Goal: Task Accomplishment & Management: Use online tool/utility

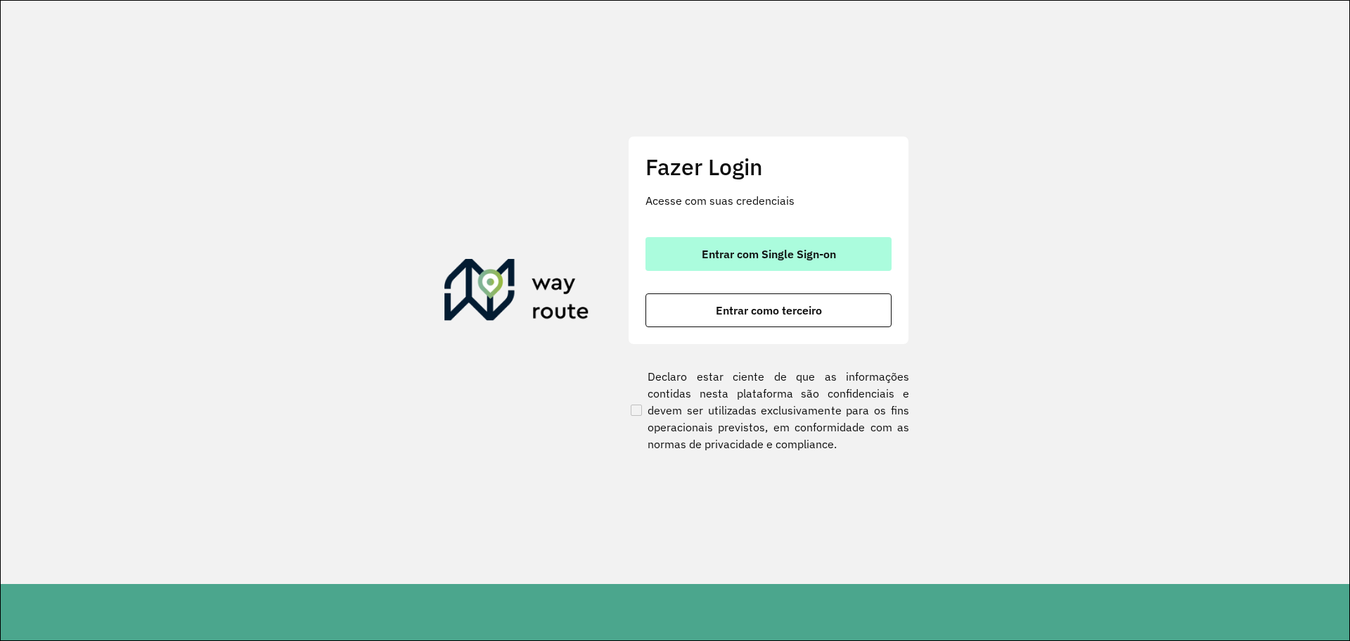
click at [782, 255] on span "Entrar com Single Sign-on" at bounding box center [769, 253] width 134 height 11
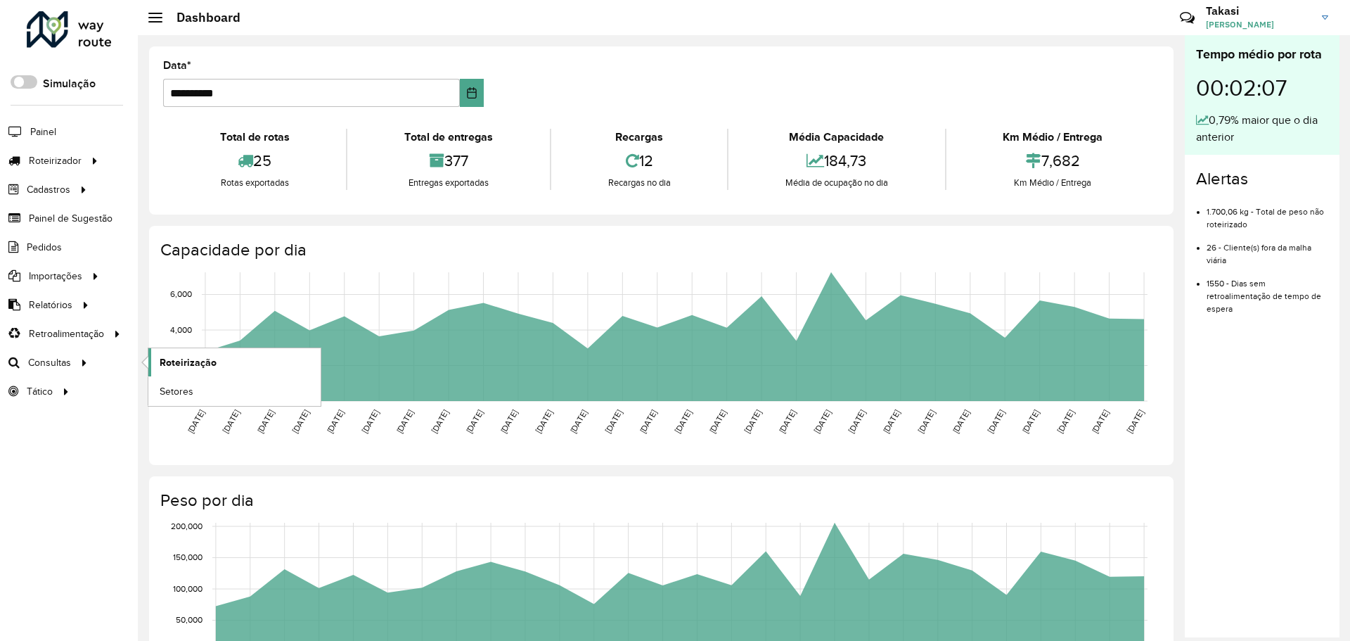
click at [169, 369] on span "Roteirização" at bounding box center [188, 362] width 57 height 15
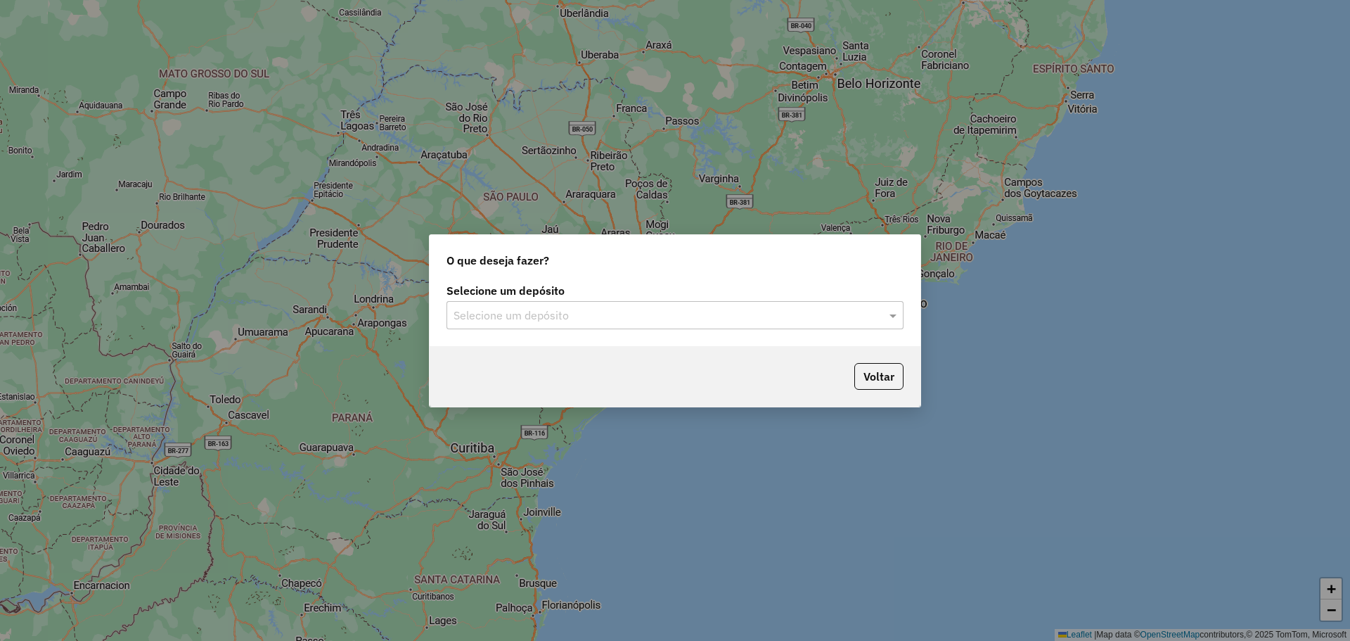
drag, startPoint x: 693, startPoint y: 310, endPoint x: 686, endPoint y: 314, distance: 8.5
click at [693, 310] on input "text" at bounding box center [661, 315] width 415 height 17
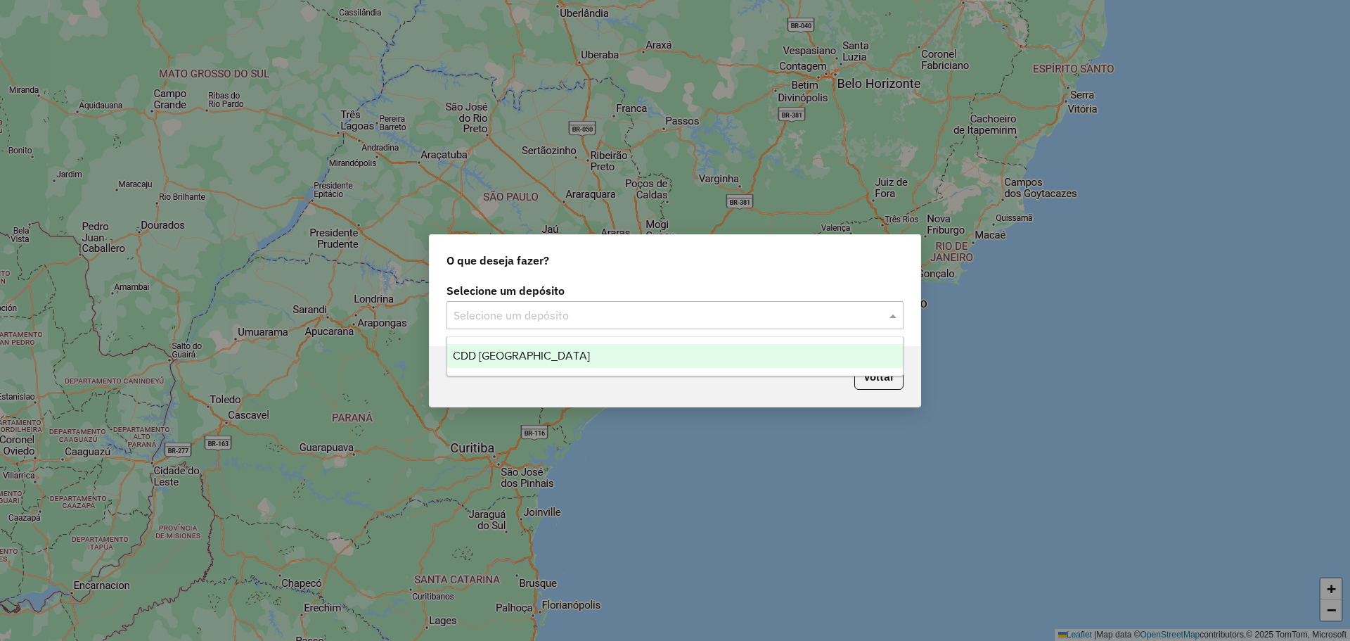
click at [545, 361] on div "CDD [GEOGRAPHIC_DATA]" at bounding box center [675, 356] width 456 height 24
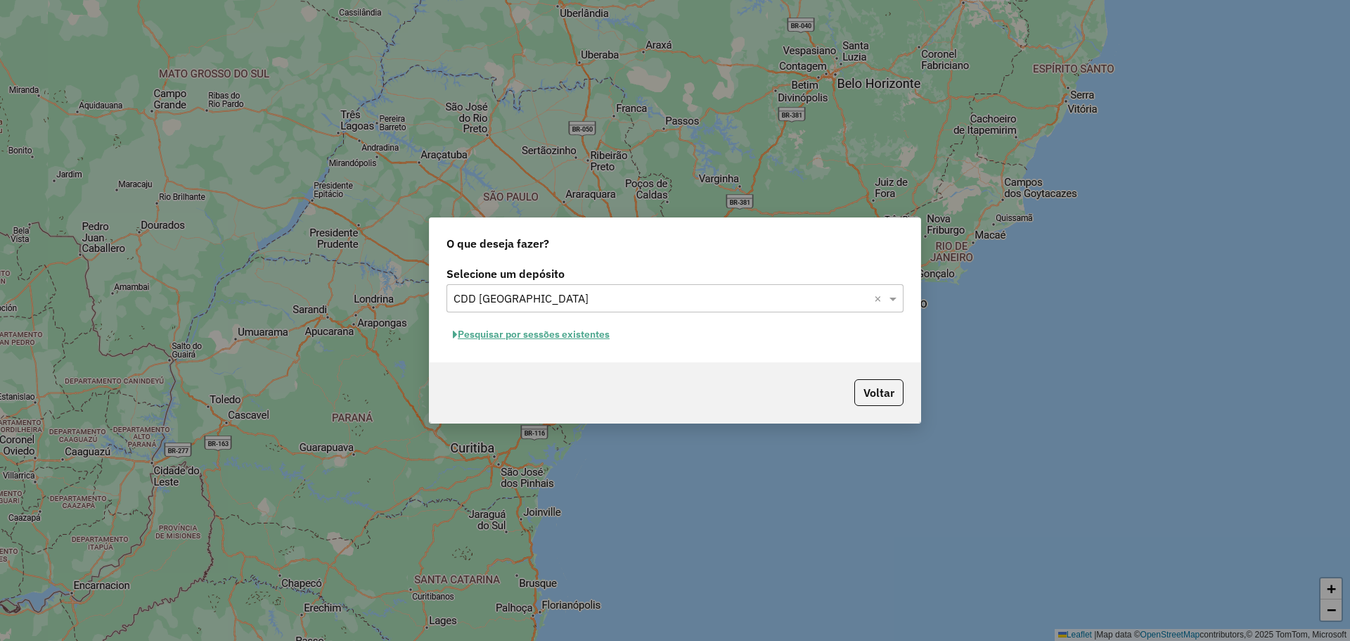
click at [586, 344] on button "Pesquisar por sessões existentes" at bounding box center [531, 334] width 169 height 22
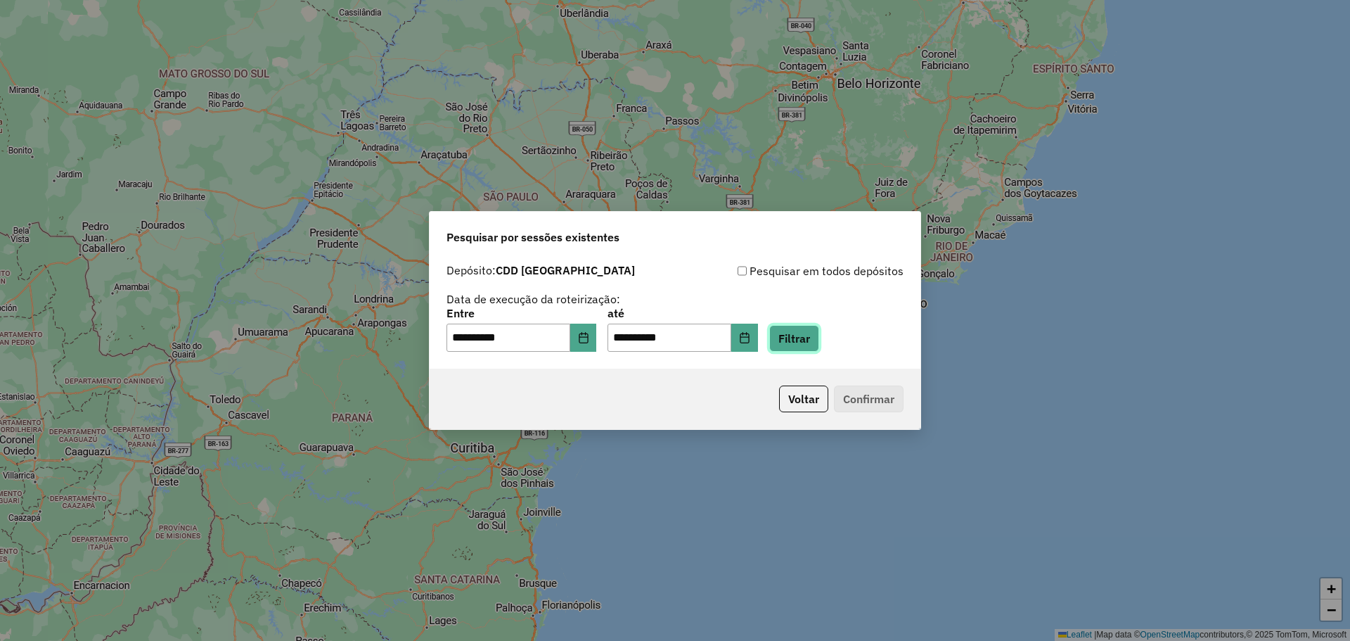
click at [804, 345] on button "Filtrar" at bounding box center [794, 338] width 50 height 27
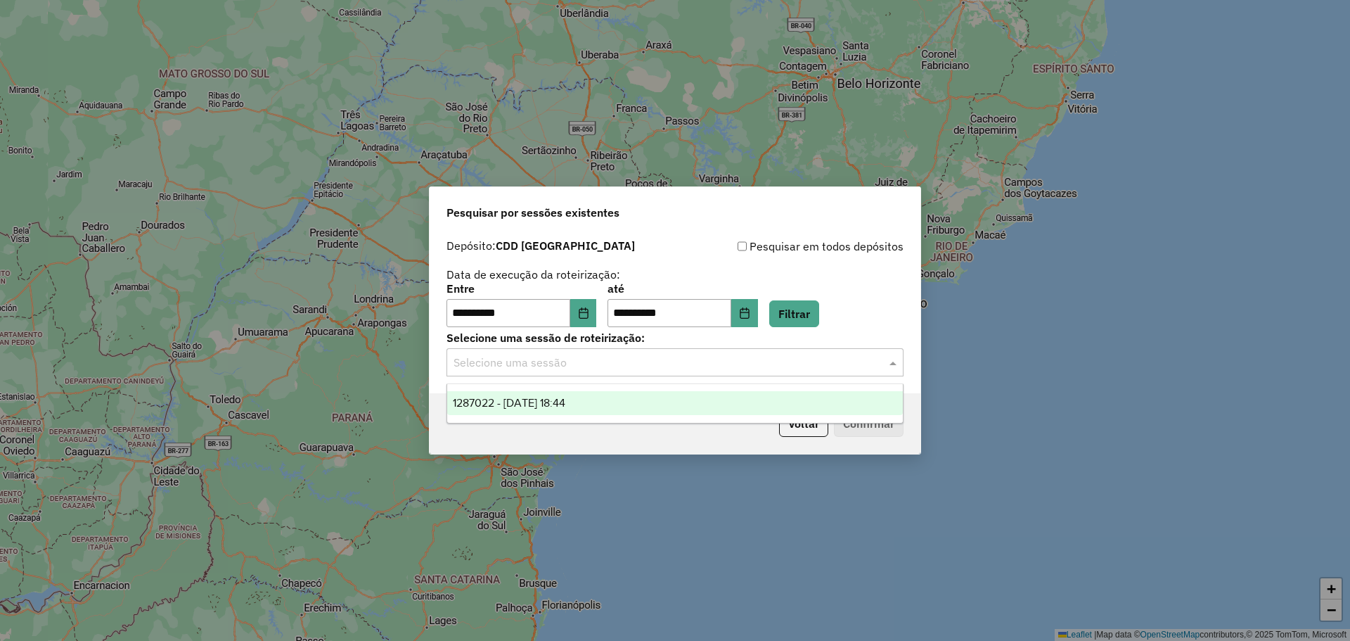
click at [730, 364] on input "text" at bounding box center [661, 362] width 415 height 17
click at [621, 404] on div "1287022 - [DATE] 18:44" at bounding box center [675, 403] width 456 height 24
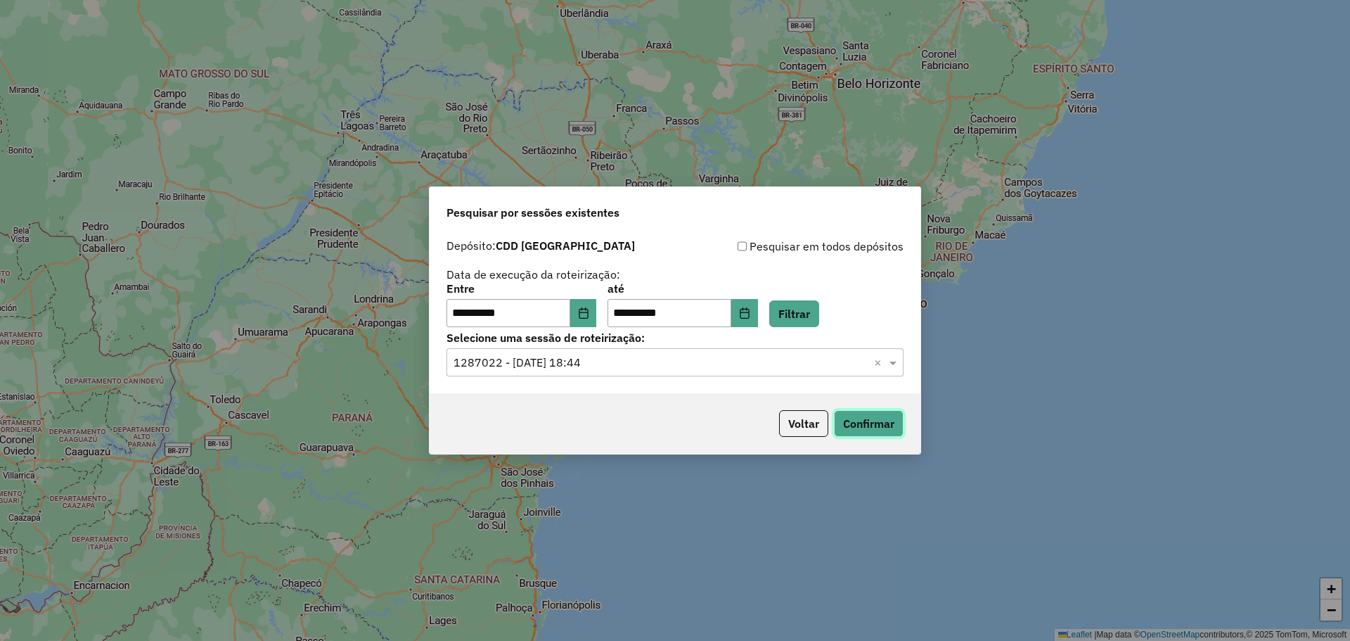
click at [873, 424] on button "Confirmar" at bounding box center [869, 423] width 70 height 27
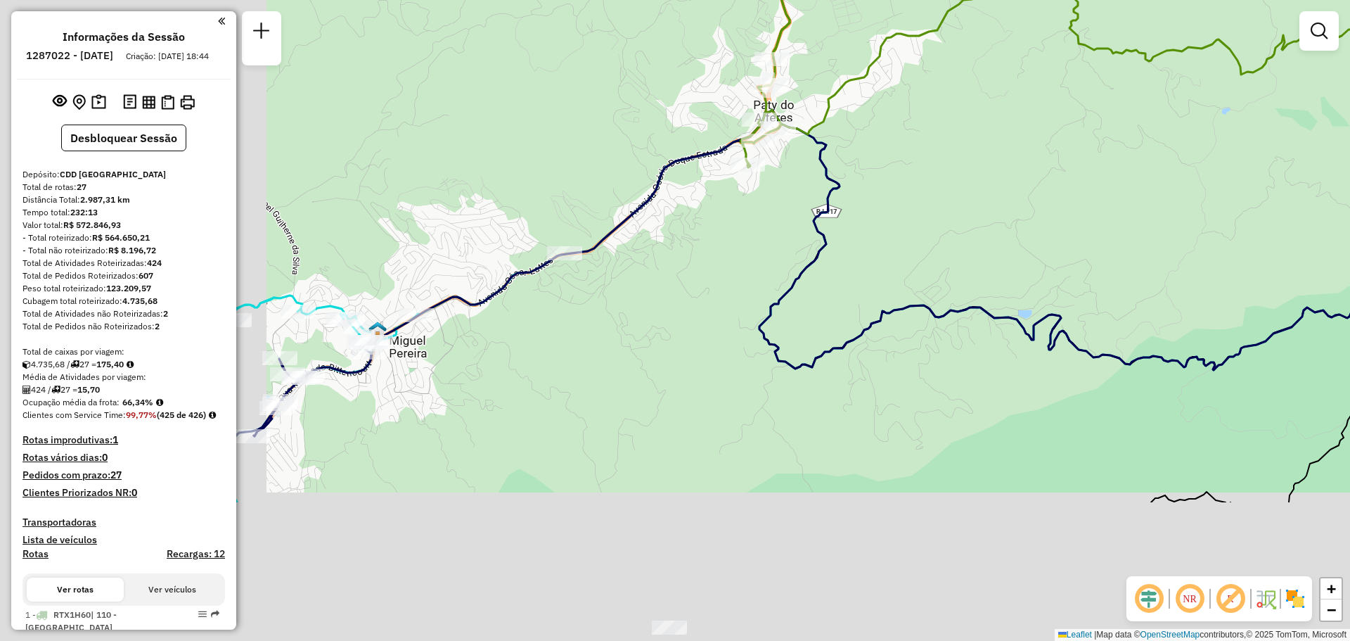
drag, startPoint x: 403, startPoint y: 461, endPoint x: 738, endPoint y: 249, distance: 396.0
click at [740, 246] on div "Janela de atendimento Grade de atendimento Capacidade Transportadoras Veículos …" at bounding box center [675, 320] width 1350 height 641
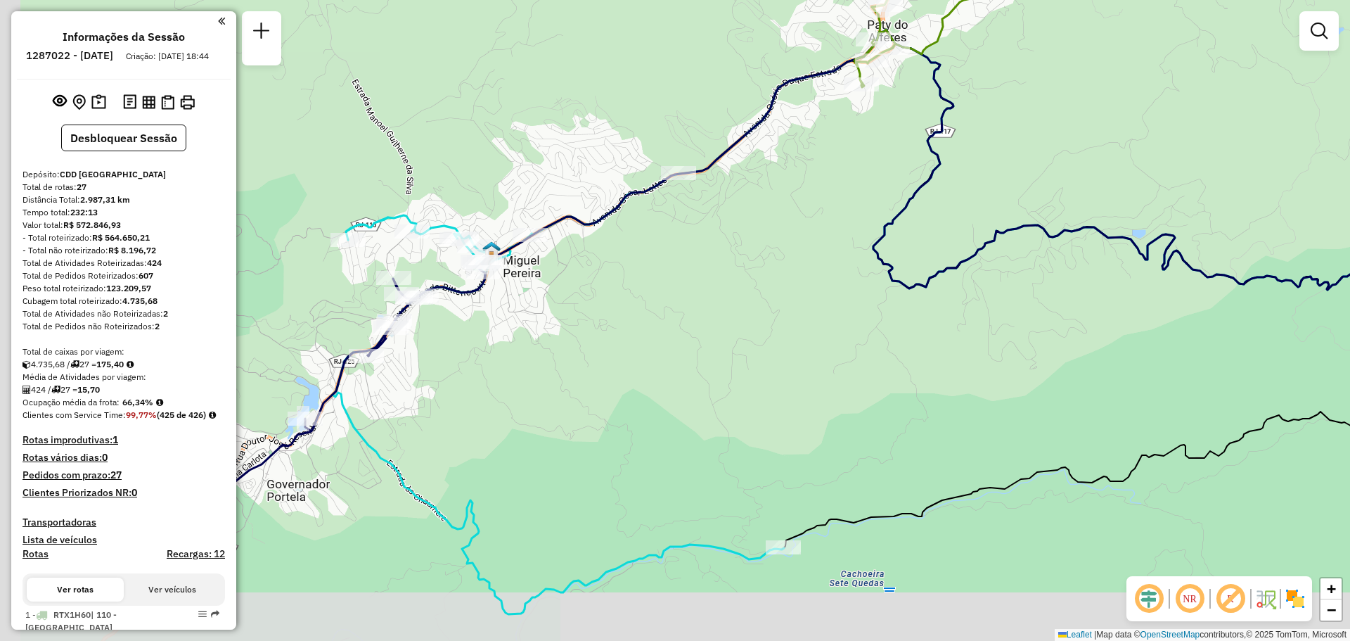
drag, startPoint x: 738, startPoint y: 234, endPoint x: 765, endPoint y: 214, distance: 34.2
click at [765, 214] on div "Janela de atendimento Grade de atendimento Capacidade Transportadoras Veículos …" at bounding box center [675, 320] width 1350 height 641
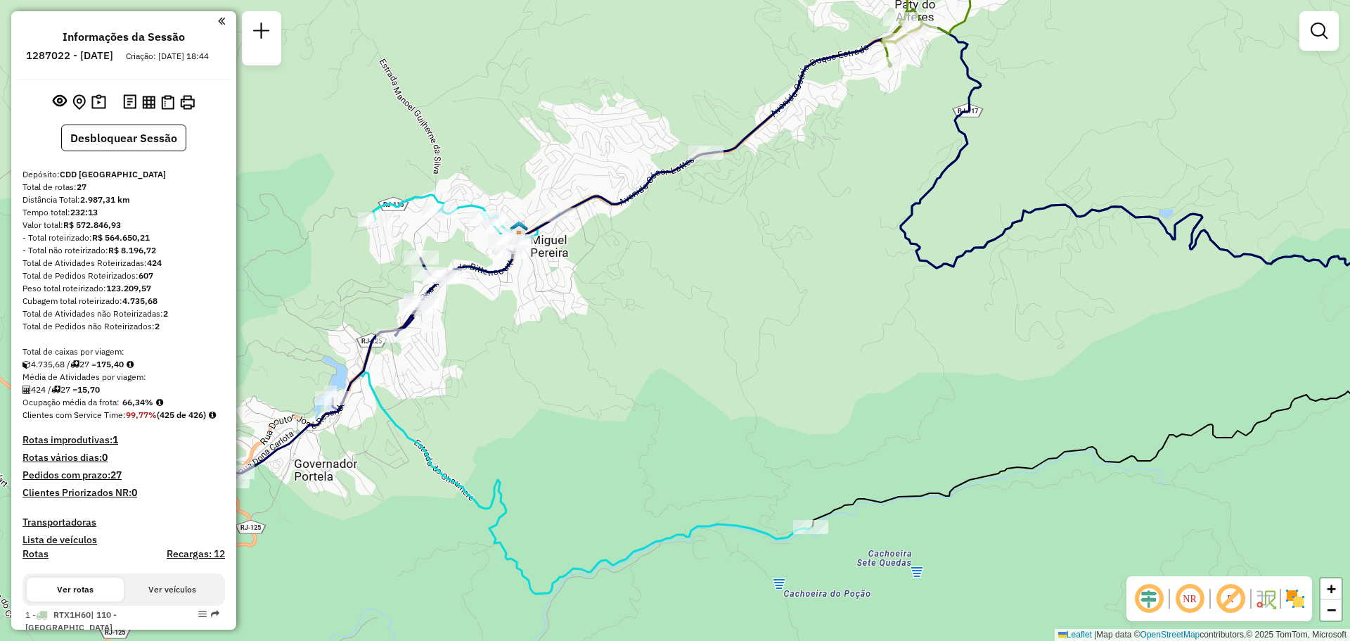
click at [1295, 591] on img at bounding box center [1295, 598] width 23 height 23
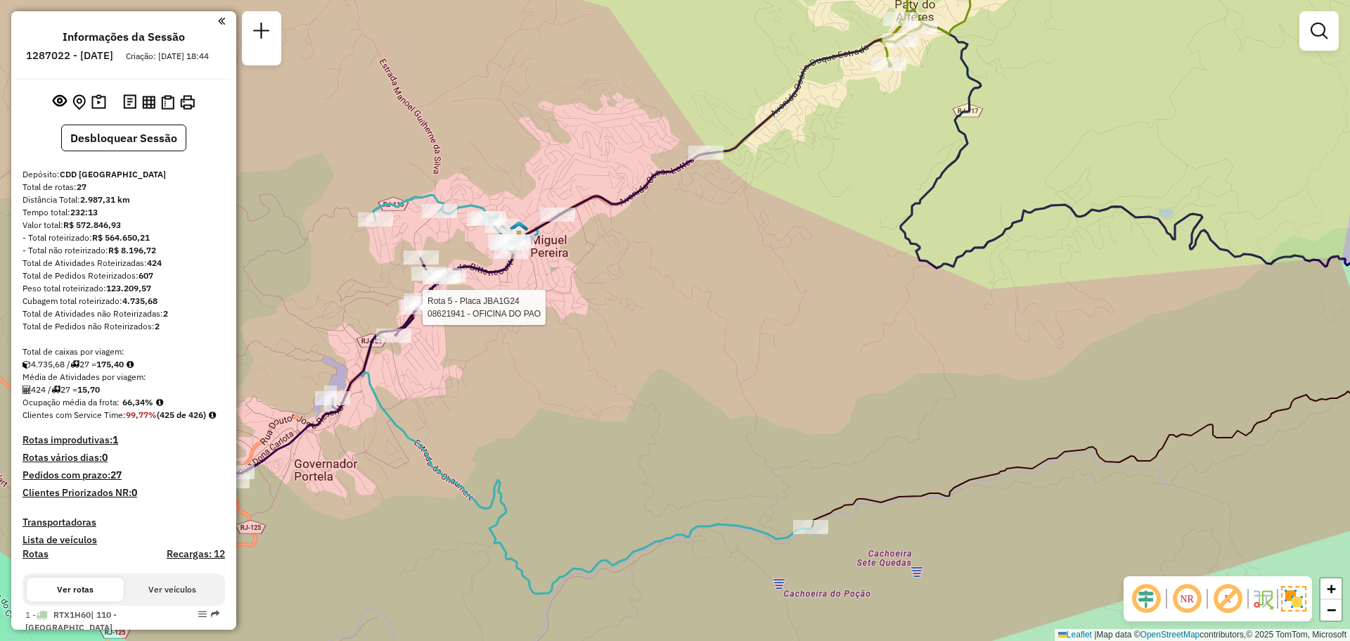
select select "**********"
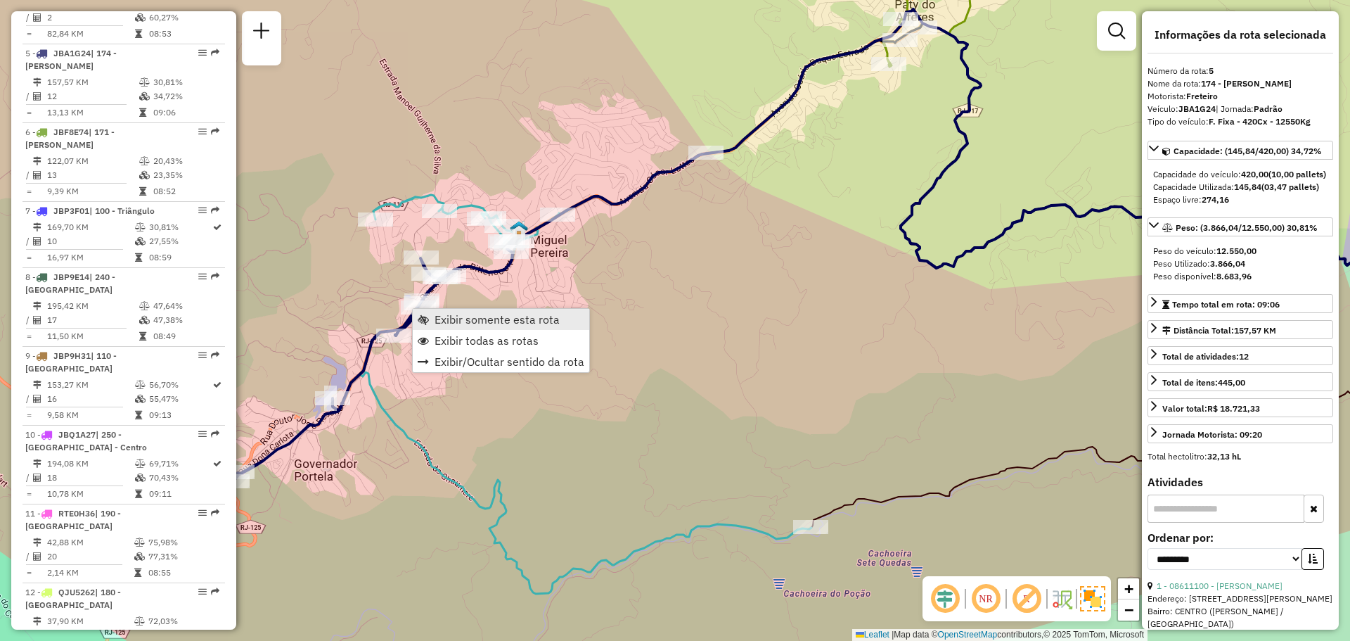
scroll to position [922, 0]
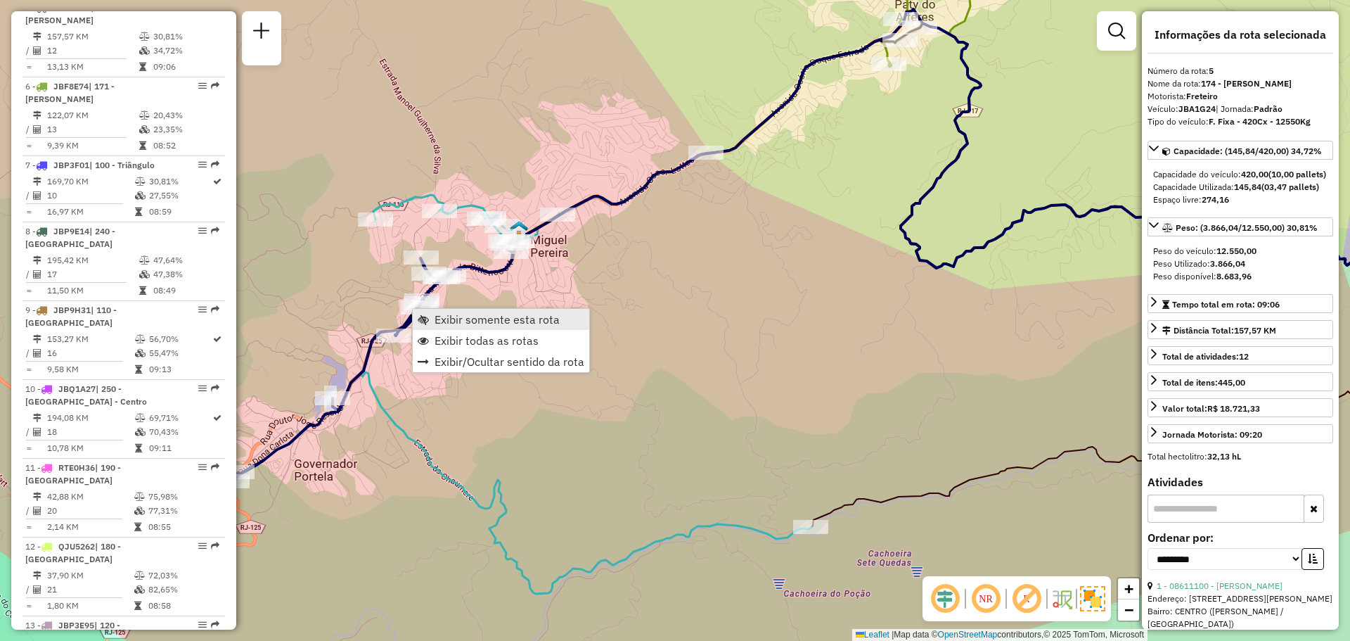
click at [430, 317] on link "Exibir somente esta rota" at bounding box center [501, 319] width 177 height 21
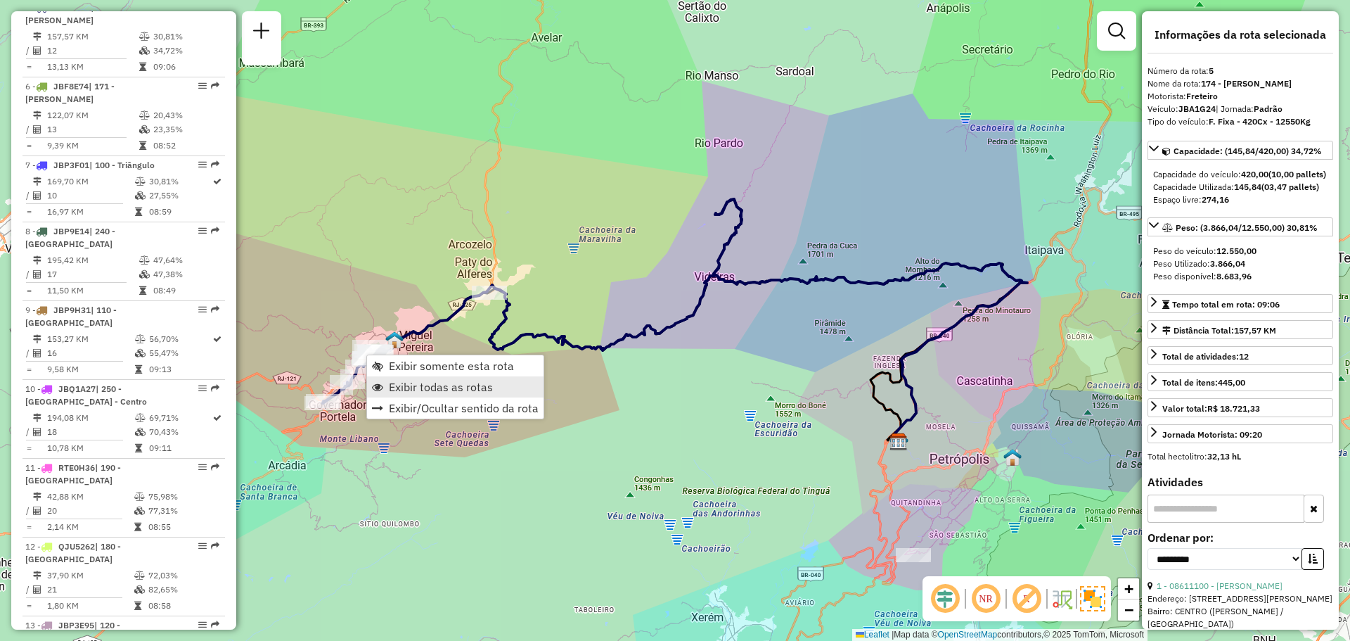
click at [406, 384] on span "Exibir todas as rotas" at bounding box center [441, 386] width 104 height 11
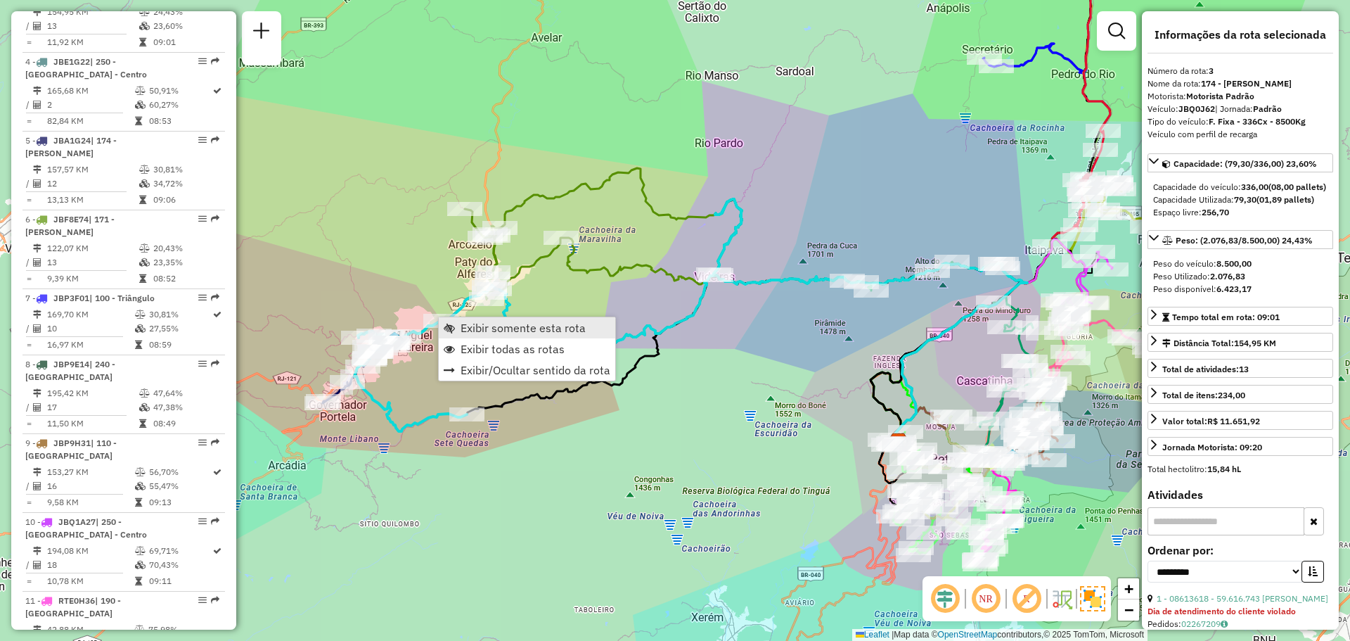
scroll to position [764, 0]
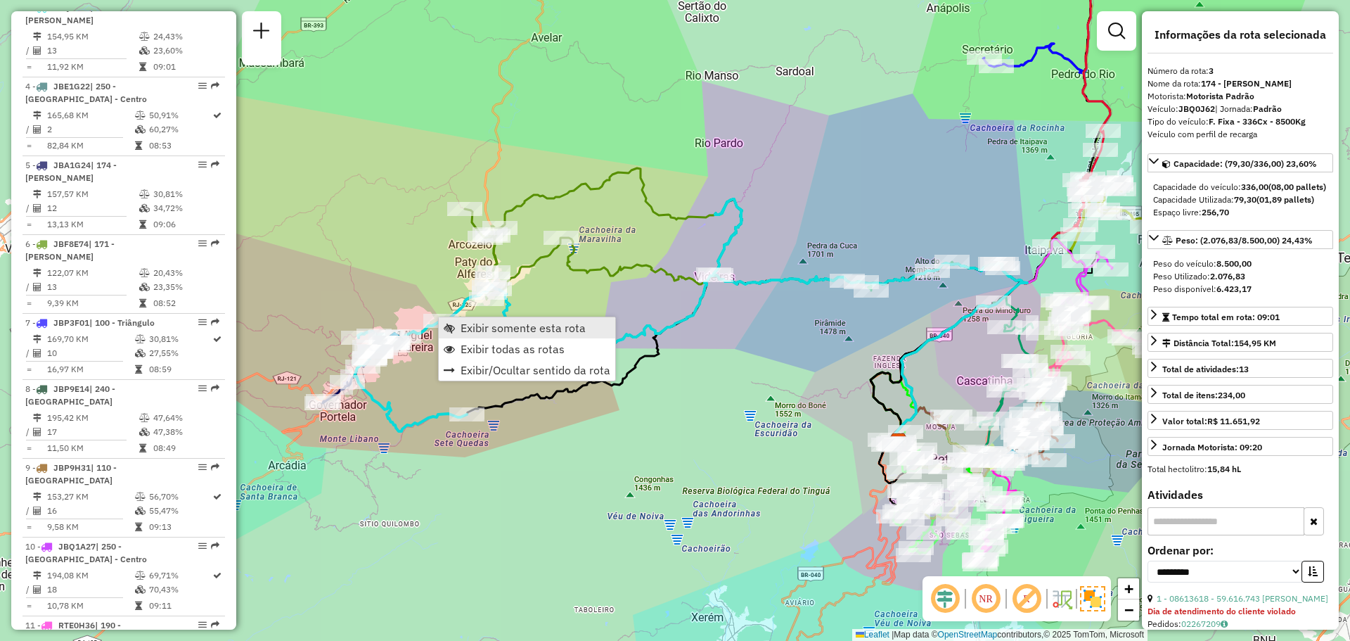
click at [451, 325] on span "Exibir somente esta rota" at bounding box center [449, 327] width 11 height 11
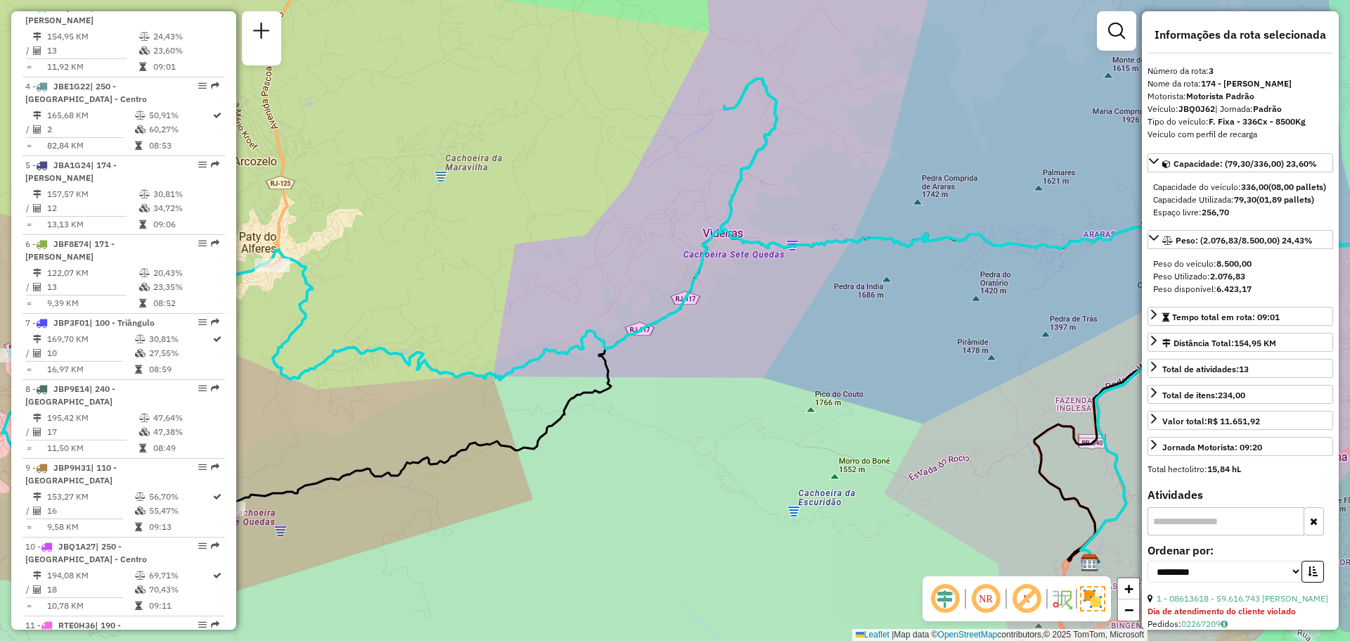
drag, startPoint x: 405, startPoint y: 330, endPoint x: 669, endPoint y: 244, distance: 278.0
click at [669, 244] on div "Janela de atendimento Grade de atendimento Capacidade Transportadoras Veículos …" at bounding box center [675, 320] width 1350 height 641
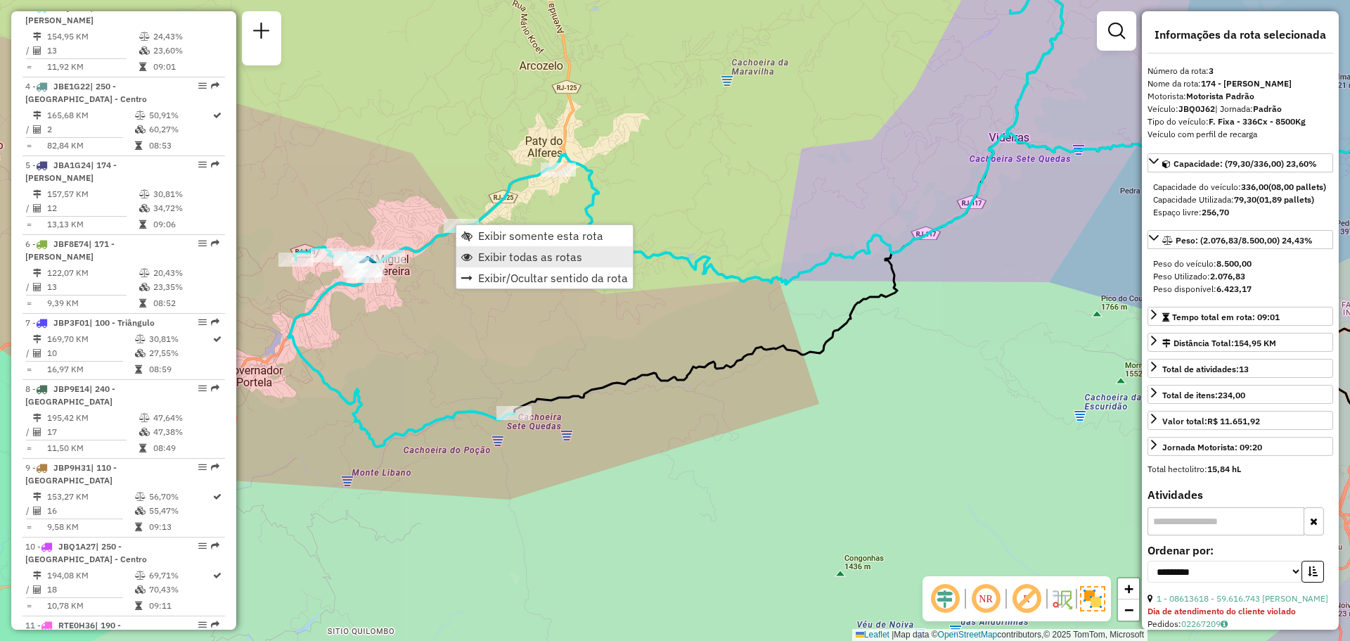
click at [503, 251] on span "Exibir todas as rotas" at bounding box center [530, 256] width 104 height 11
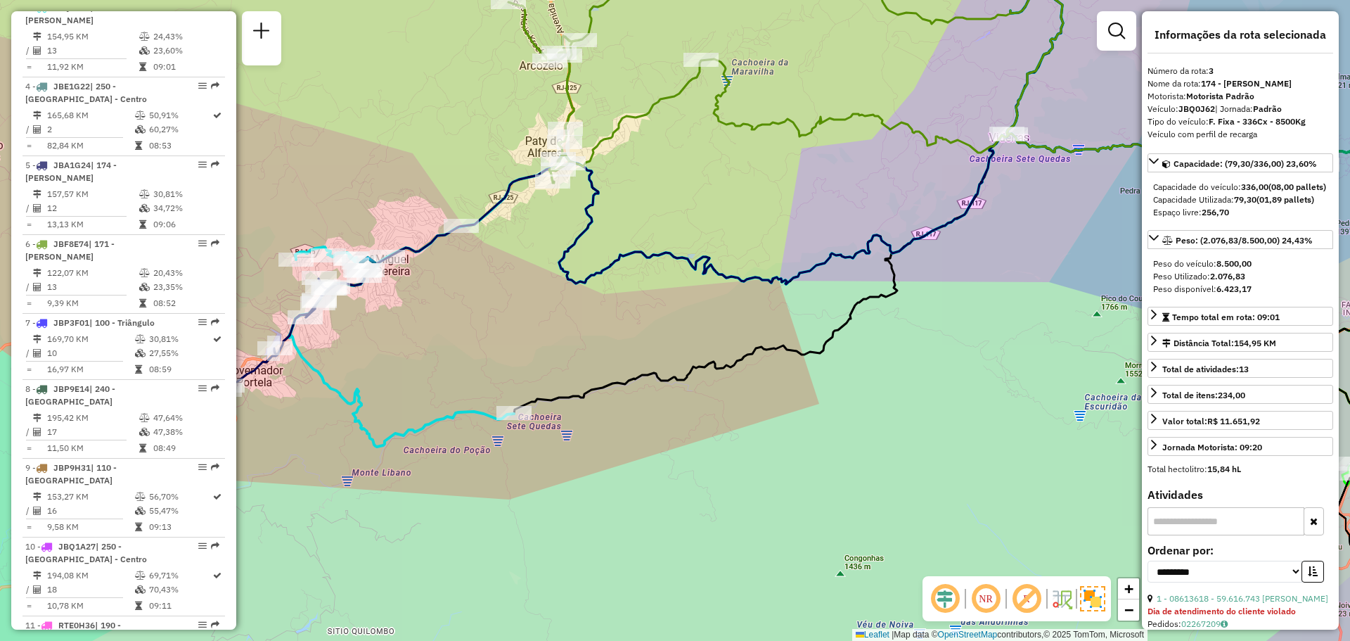
drag, startPoint x: 577, startPoint y: 185, endPoint x: 526, endPoint y: 300, distance: 126.2
click at [529, 297] on div "Janela de atendimento Grade de atendimento Capacidade Transportadoras Veículos …" at bounding box center [675, 320] width 1350 height 641
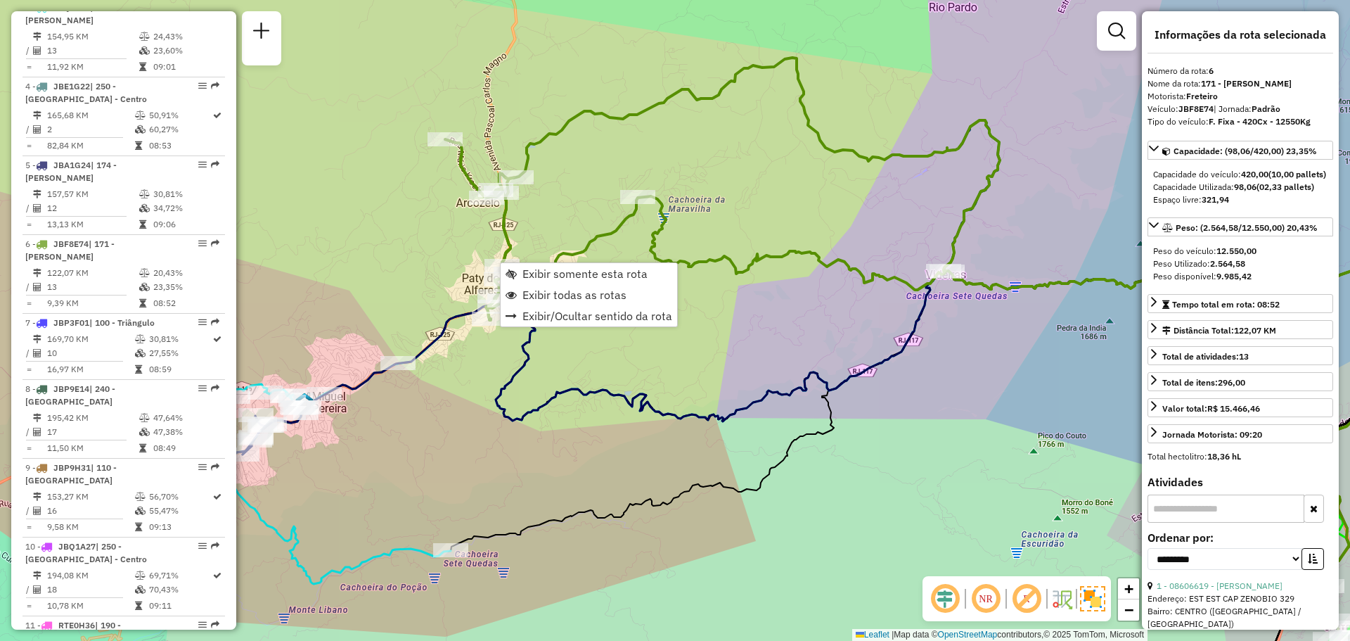
scroll to position [1001, 0]
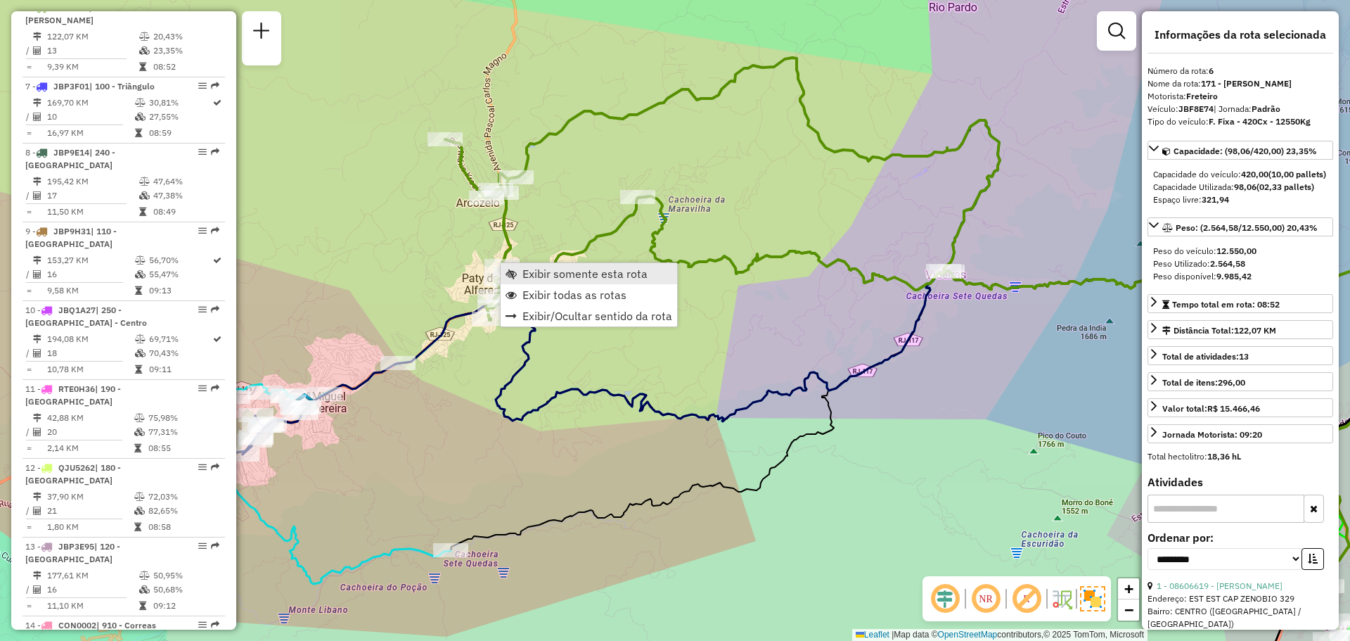
click at [555, 271] on span "Exibir somente esta rota" at bounding box center [584, 273] width 125 height 11
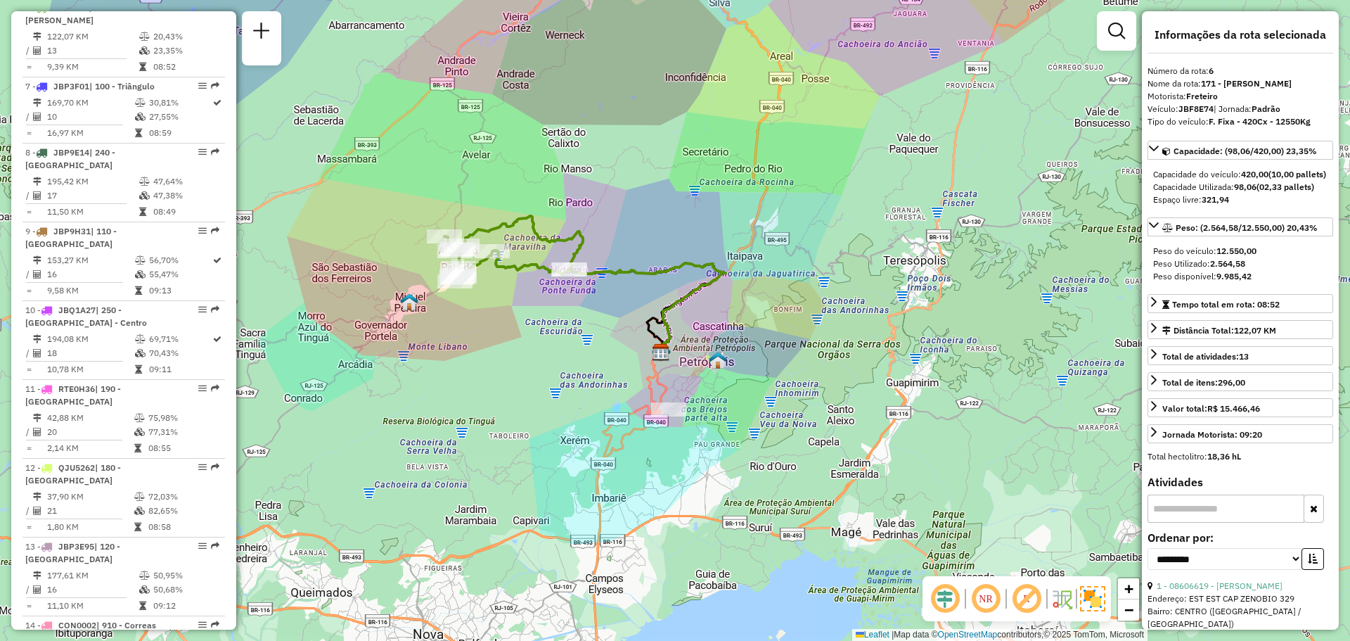
drag, startPoint x: 522, startPoint y: 272, endPoint x: 557, endPoint y: 269, distance: 34.6
click at [557, 269] on icon at bounding box center [506, 258] width 125 height 45
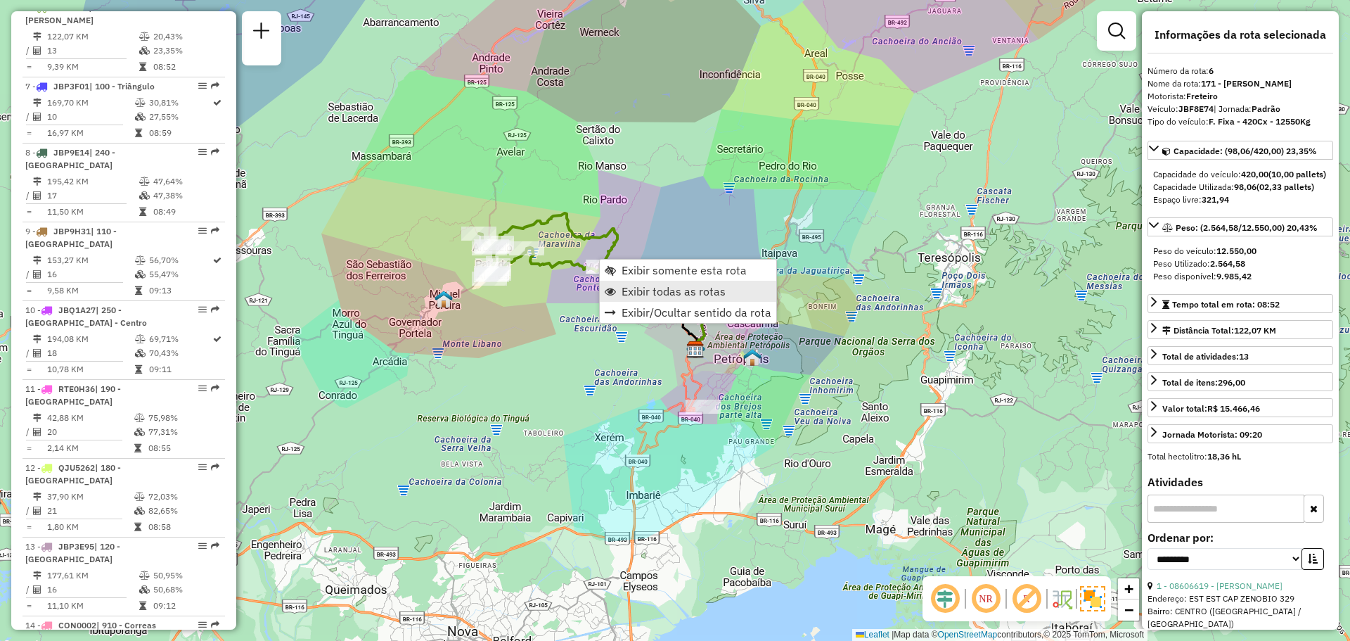
click at [629, 288] on span "Exibir todas as rotas" at bounding box center [674, 291] width 104 height 11
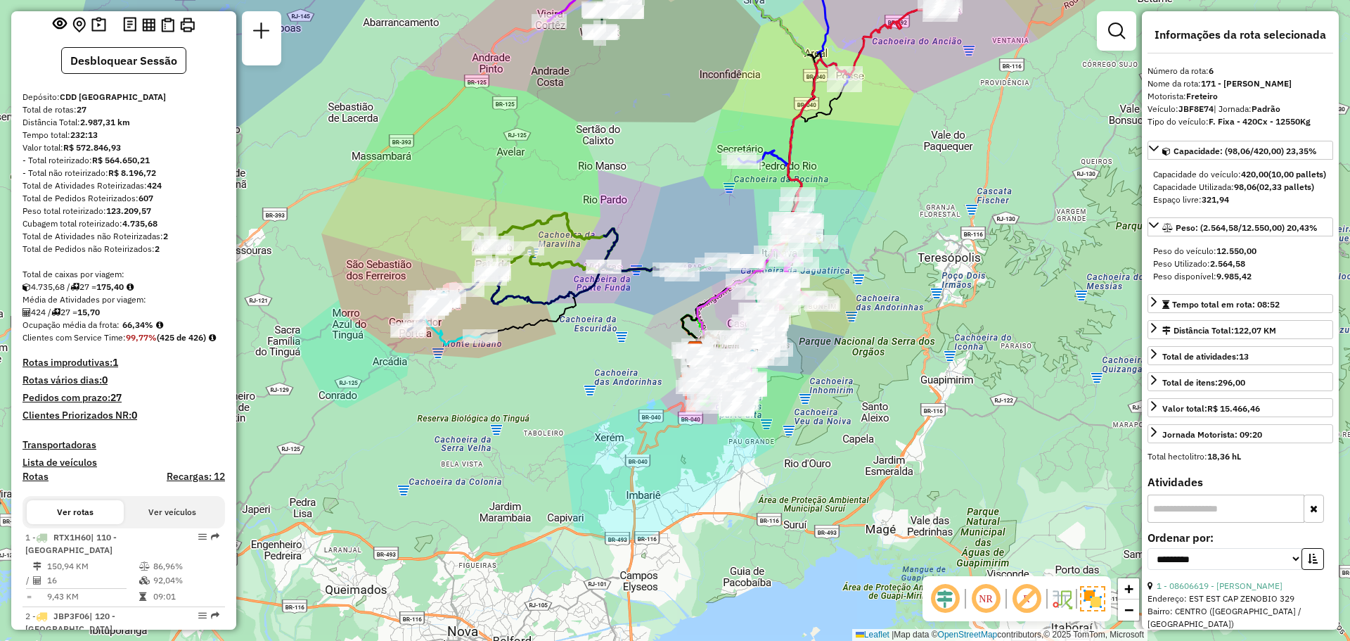
scroll to position [0, 0]
